Goal: Information Seeking & Learning: Find specific fact

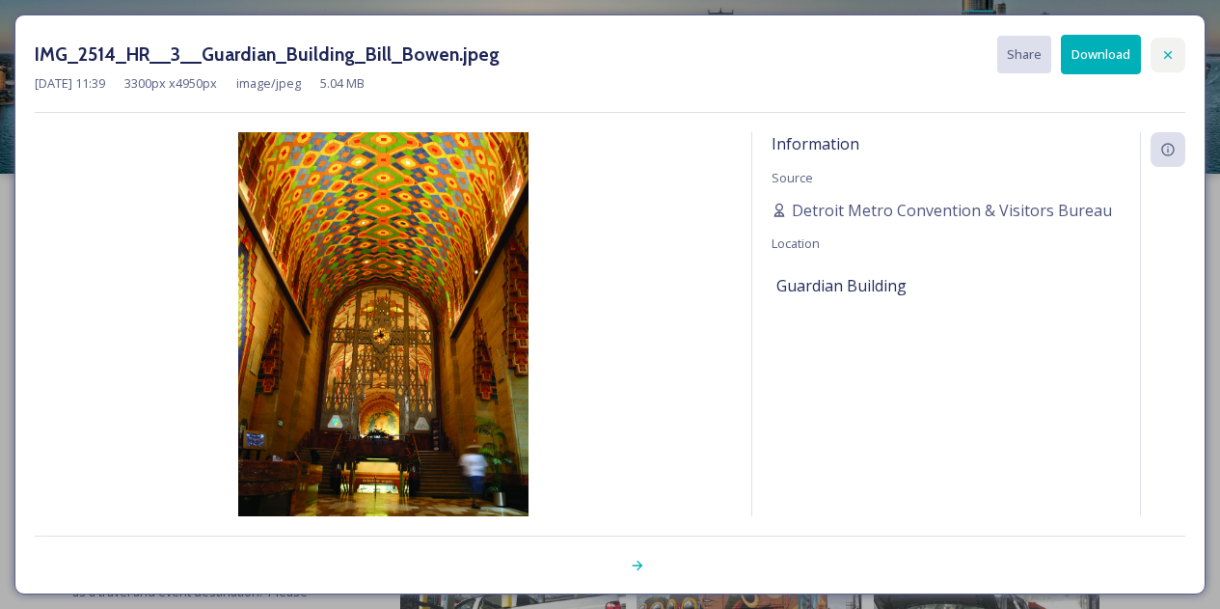
scroll to position [499, 0]
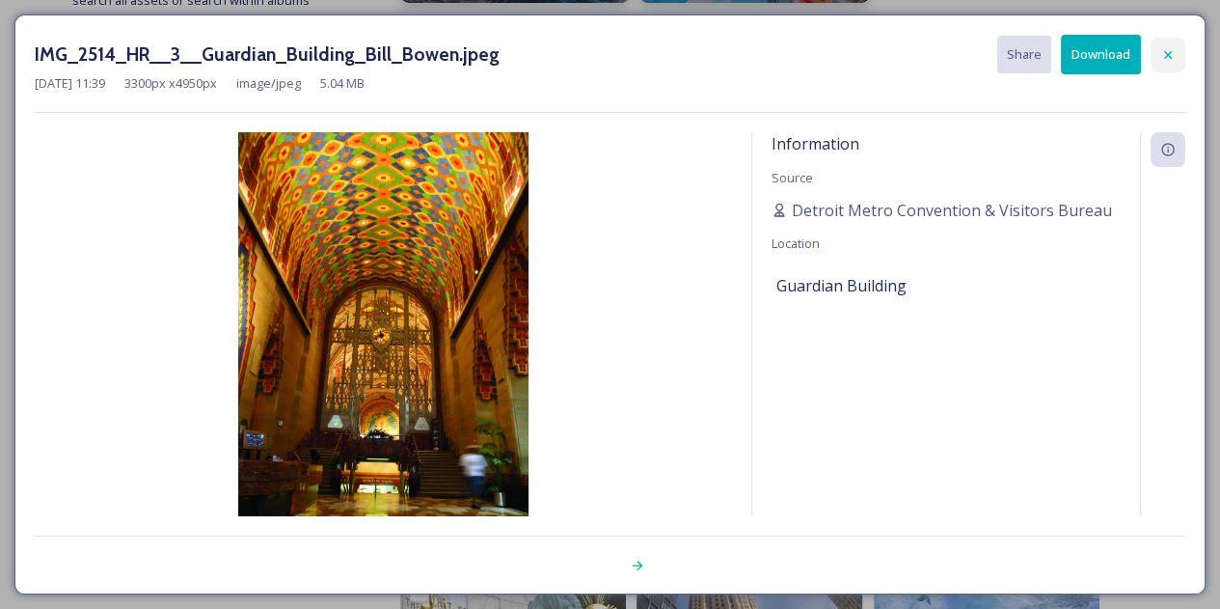
click at [1152, 46] on div at bounding box center [1168, 55] width 35 height 35
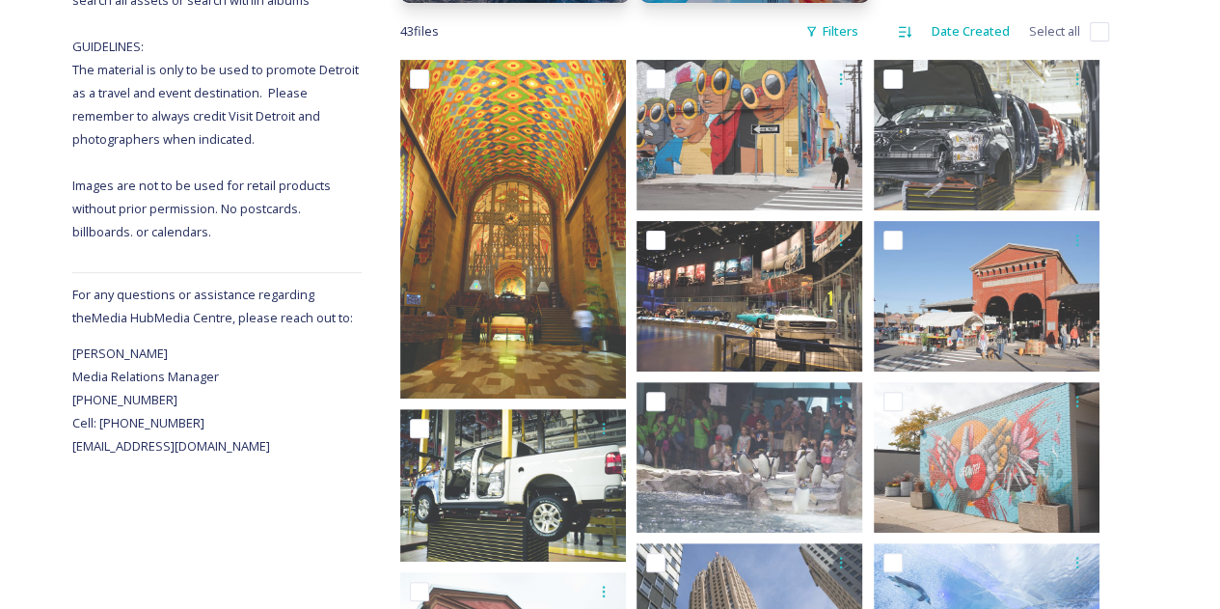
scroll to position [0, 0]
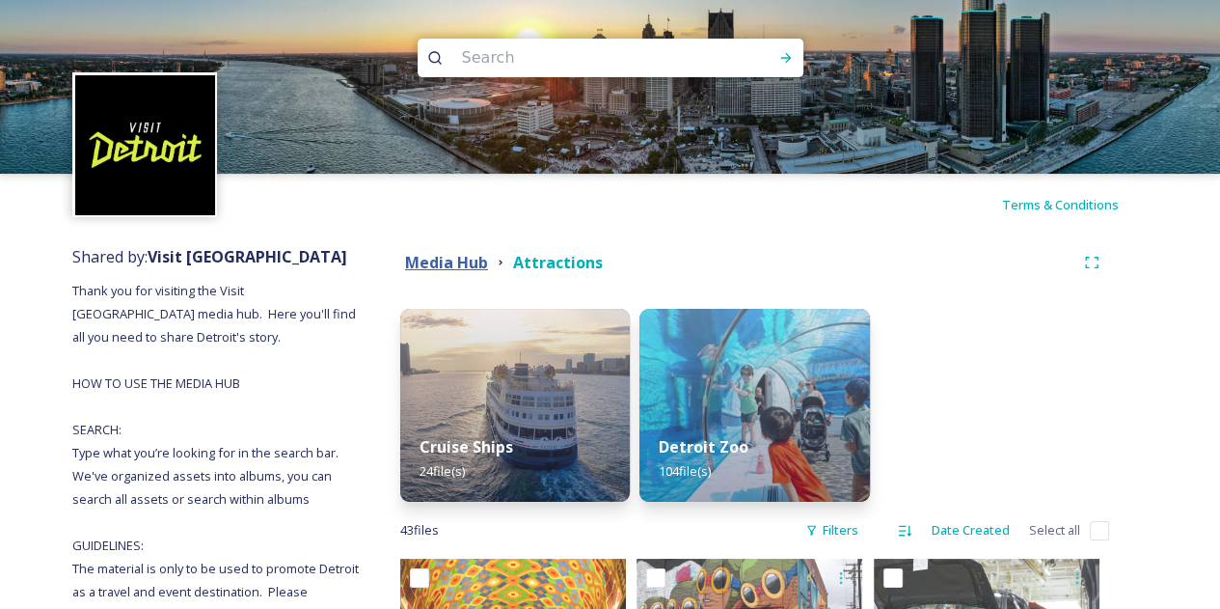
click at [432, 270] on strong "Media Hub" at bounding box center [446, 262] width 83 height 21
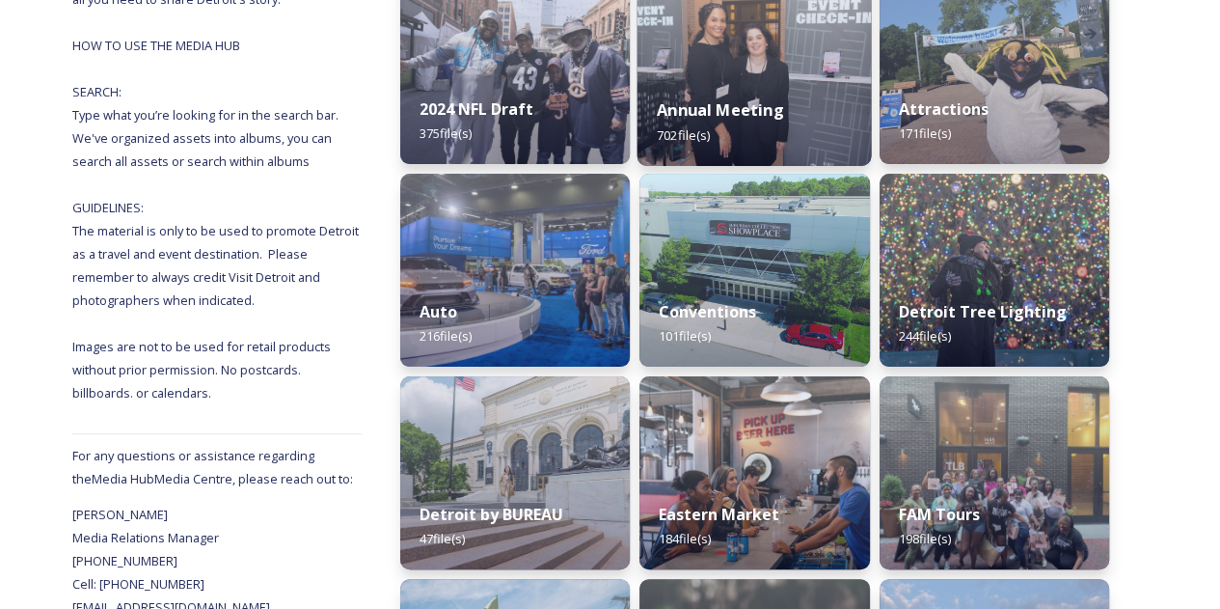
scroll to position [329, 0]
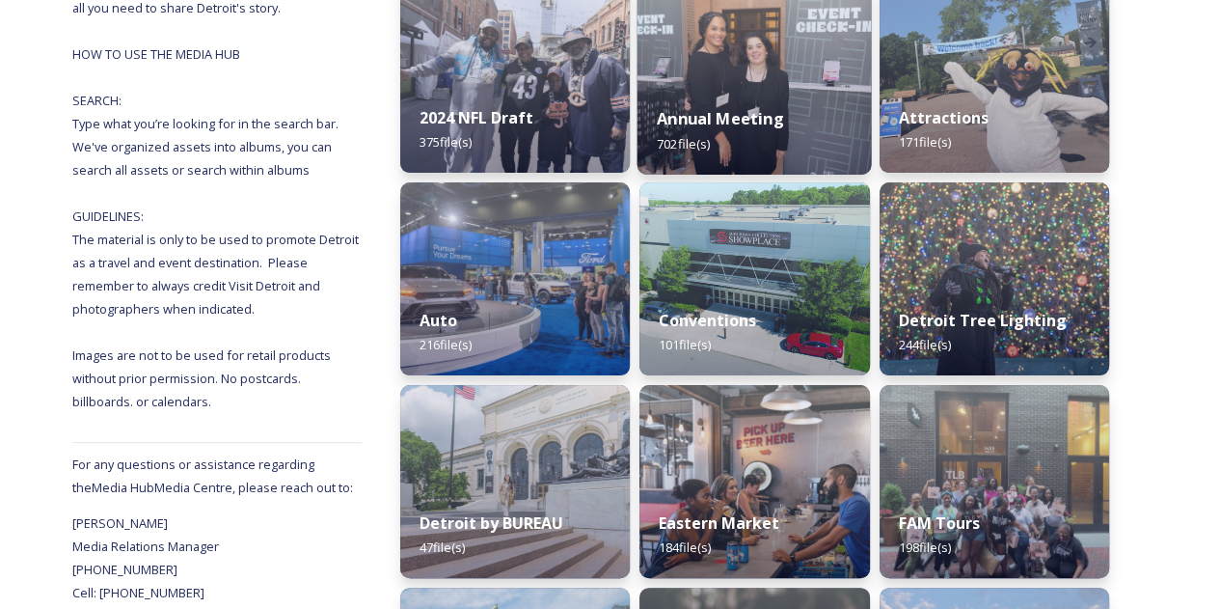
click at [784, 45] on img at bounding box center [755, 76] width 234 height 197
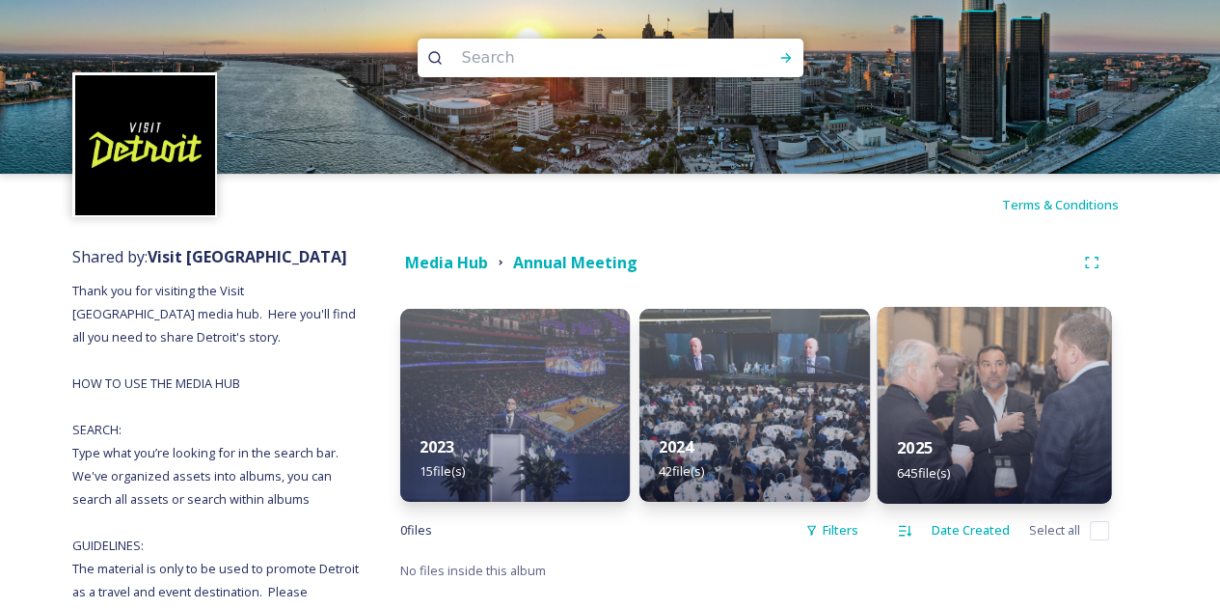
click at [918, 430] on div "2025 645 file(s)" at bounding box center [994, 460] width 234 height 88
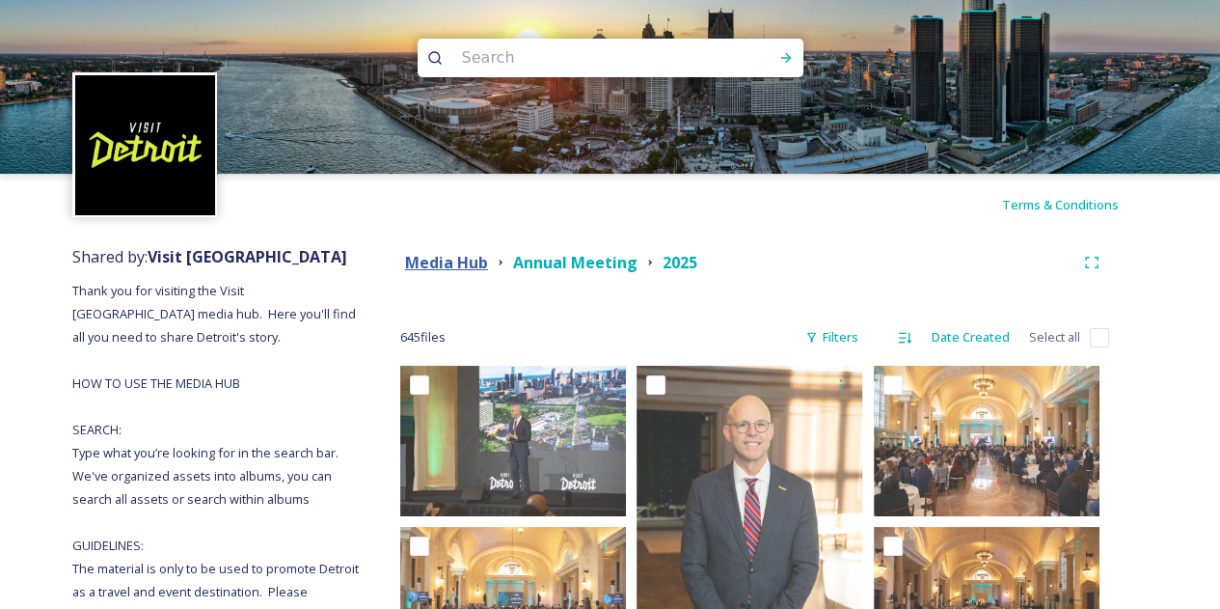
click at [439, 260] on strong "Media Hub" at bounding box center [446, 262] width 83 height 21
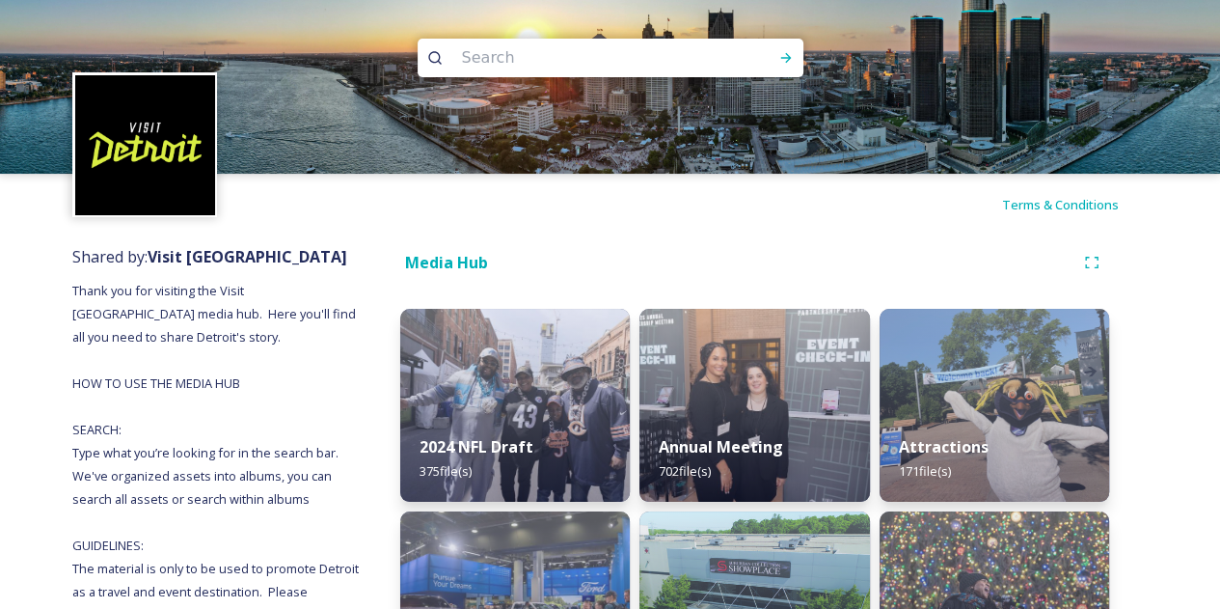
click at [554, 64] on input at bounding box center [584, 58] width 264 height 42
type input "connect"
click at [769, 51] on div "Run Search" at bounding box center [786, 58] width 35 height 35
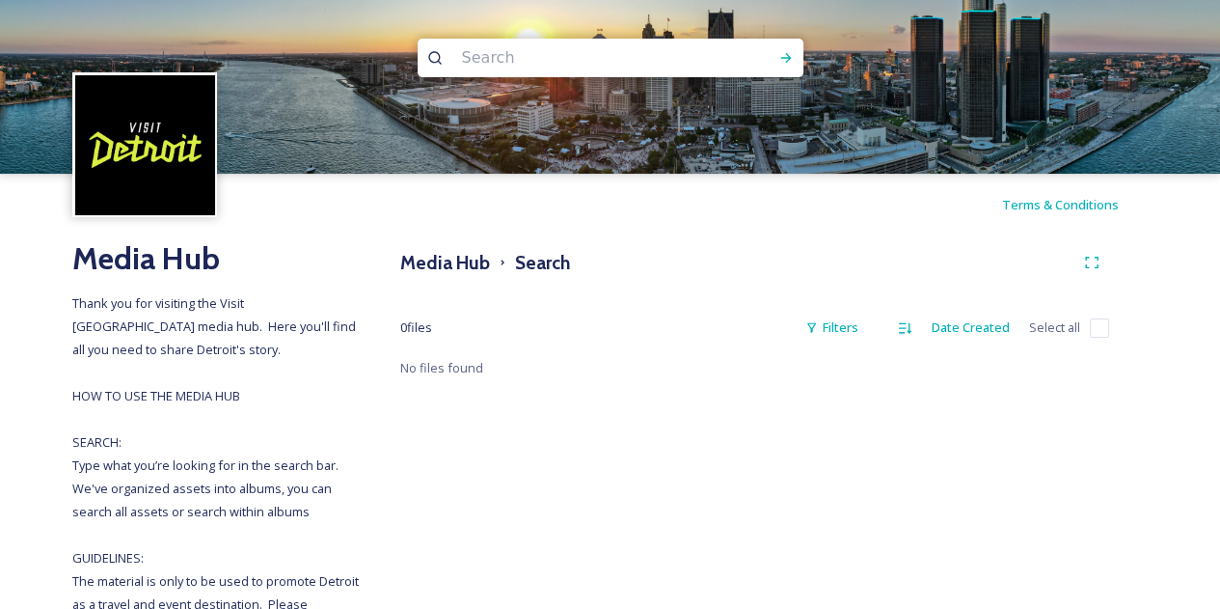
click at [499, 60] on input at bounding box center [584, 58] width 264 height 42
click at [442, 261] on h3 "Media Hub" at bounding box center [445, 263] width 90 height 28
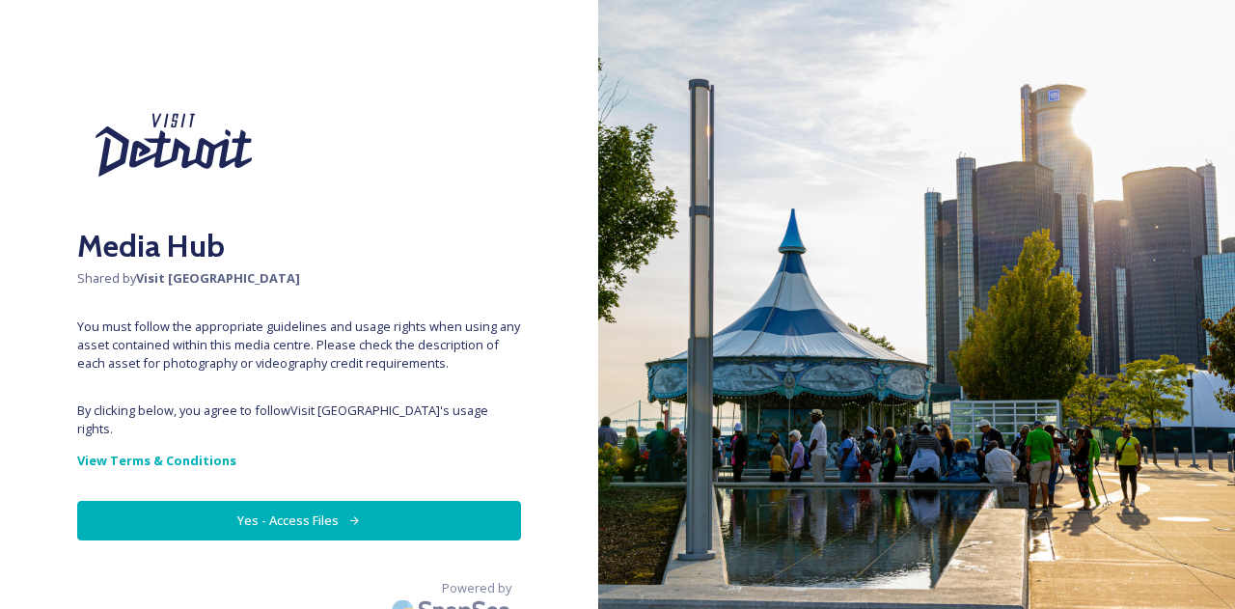
click at [396, 501] on button "Yes - Access Files" at bounding box center [299, 521] width 444 height 40
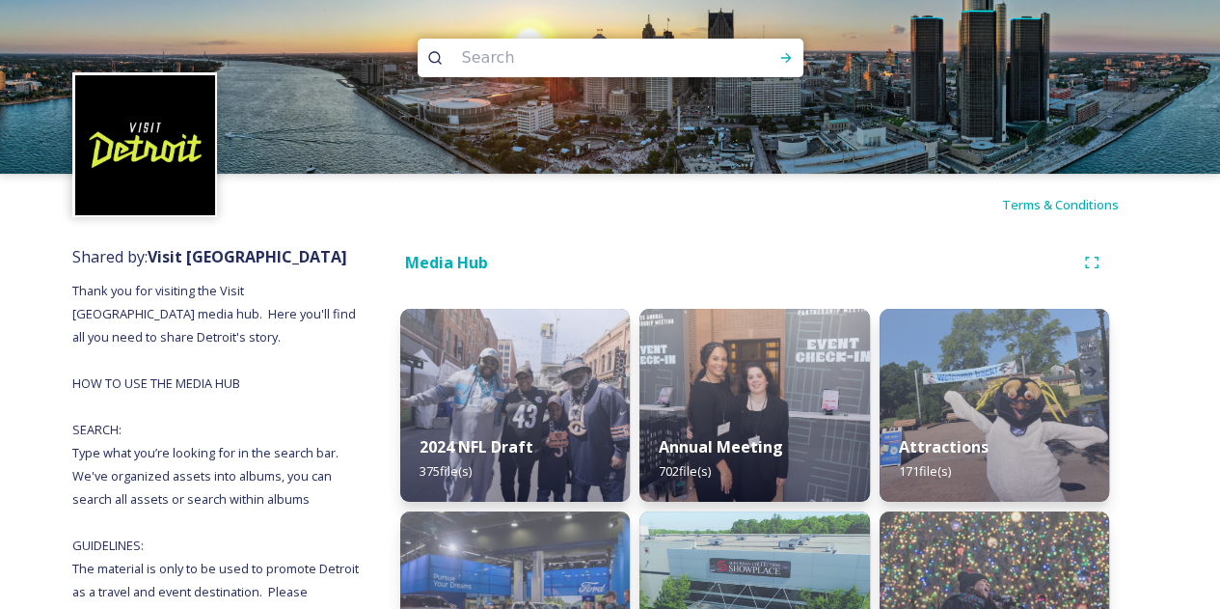
click at [607, 48] on input at bounding box center [584, 58] width 264 height 42
type input "symphony"
click at [780, 53] on icon at bounding box center [786, 57] width 15 height 15
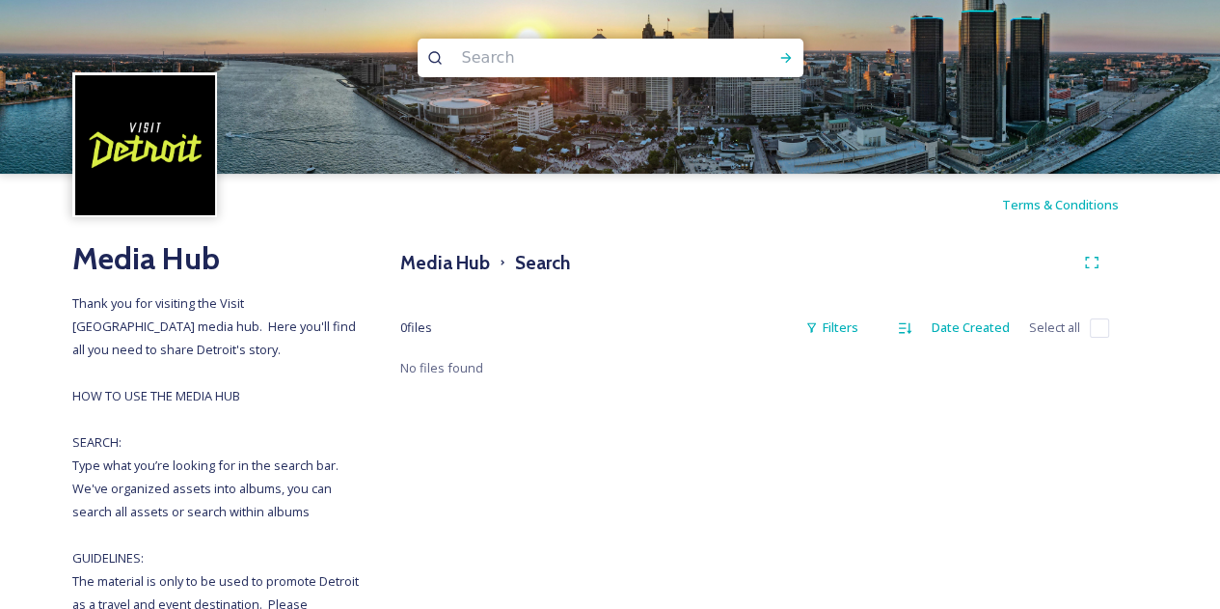
click at [506, 63] on input at bounding box center [584, 58] width 264 height 42
type input "orchestra"
click at [777, 72] on div "Run Search" at bounding box center [786, 58] width 35 height 35
click at [534, 56] on input at bounding box center [643, 58] width 226 height 42
type input "o"
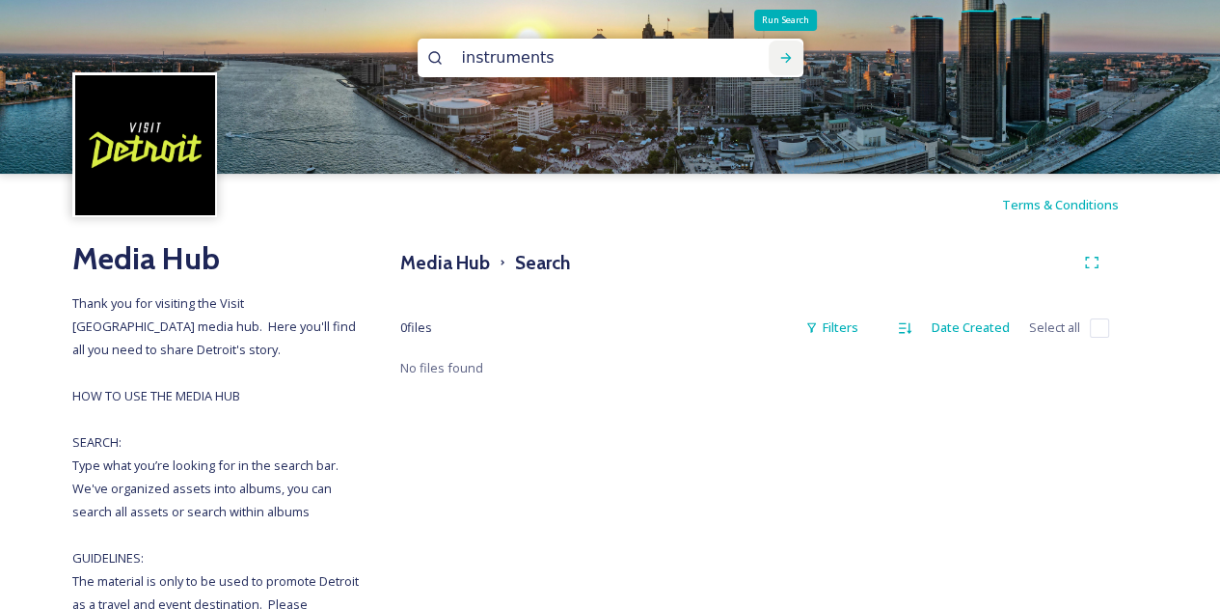
type input "instruments"
click at [791, 53] on icon at bounding box center [786, 57] width 15 height 15
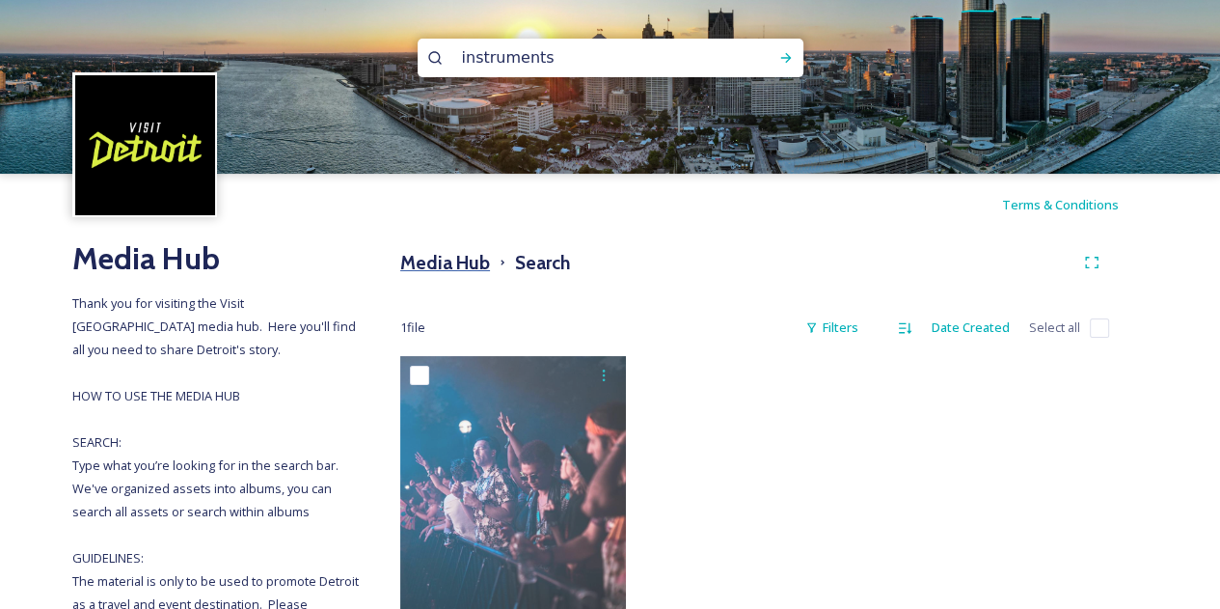
click at [444, 265] on h3 "Media Hub" at bounding box center [445, 263] width 90 height 28
